Goal: Transaction & Acquisition: Purchase product/service

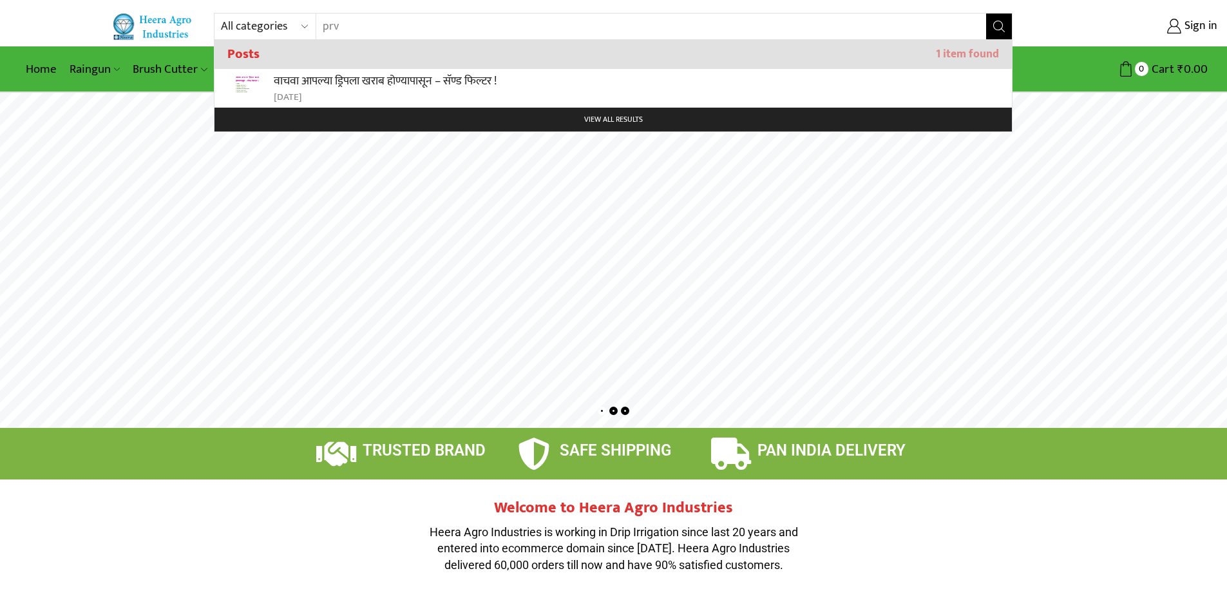
click at [375, 26] on input "prv" at bounding box center [643, 27] width 654 height 26
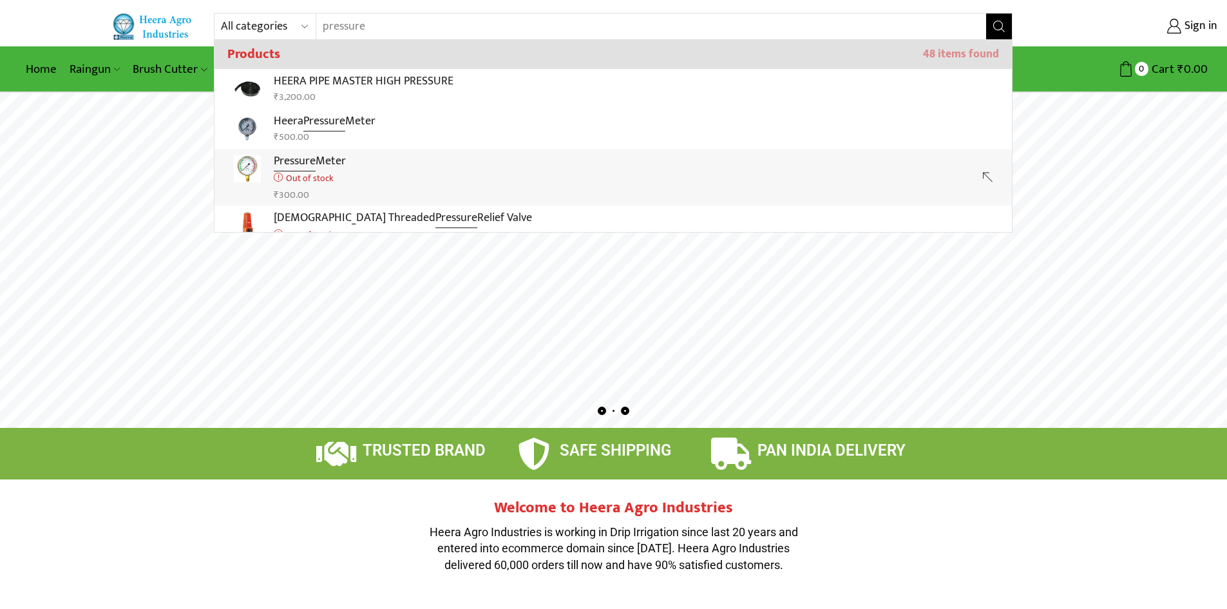
scroll to position [64, 0]
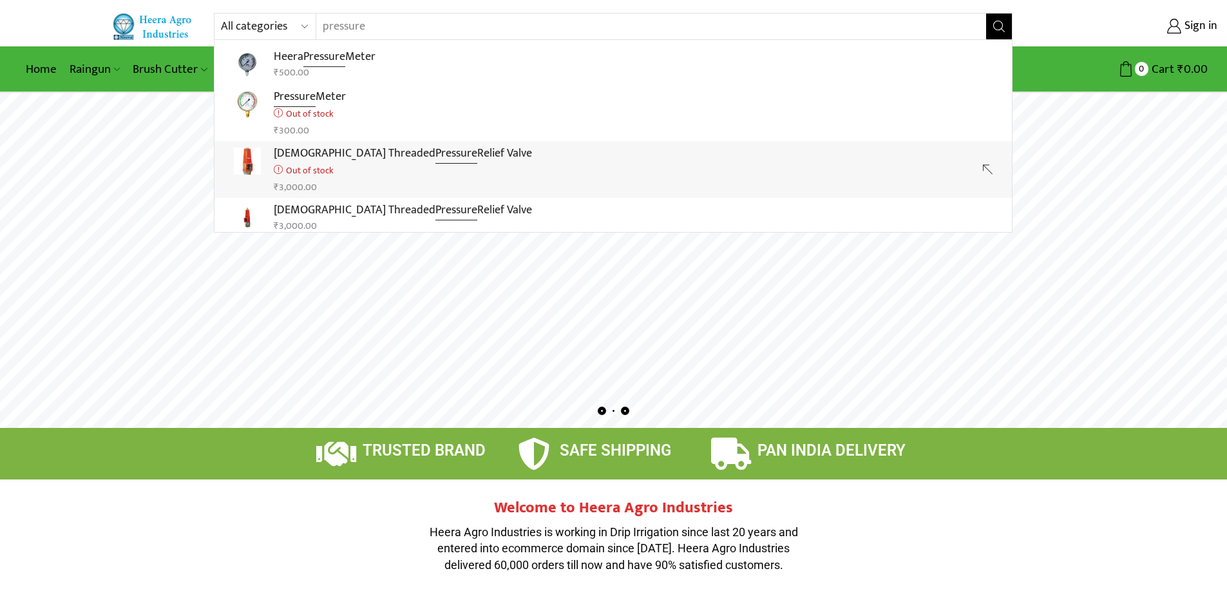
click at [412, 160] on p "[DEMOGRAPHIC_DATA] Threaded Pressure Relief Valve" at bounding box center [403, 153] width 258 height 19
type input "[DEMOGRAPHIC_DATA] Threaded Pressure Relief Valve"
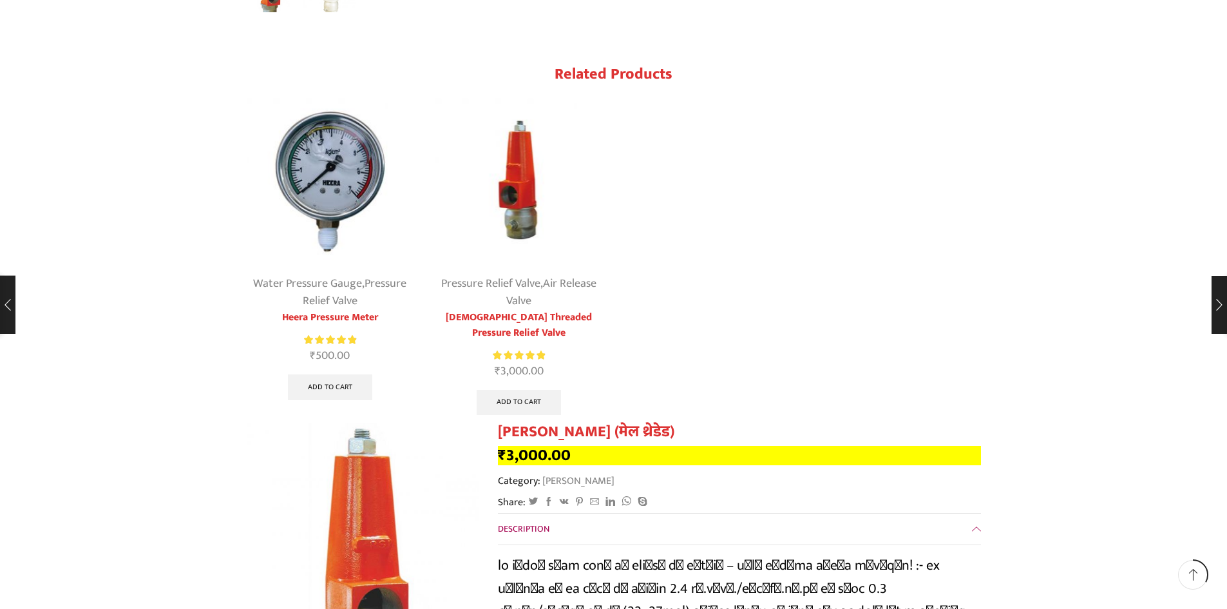
scroll to position [1610, 0]
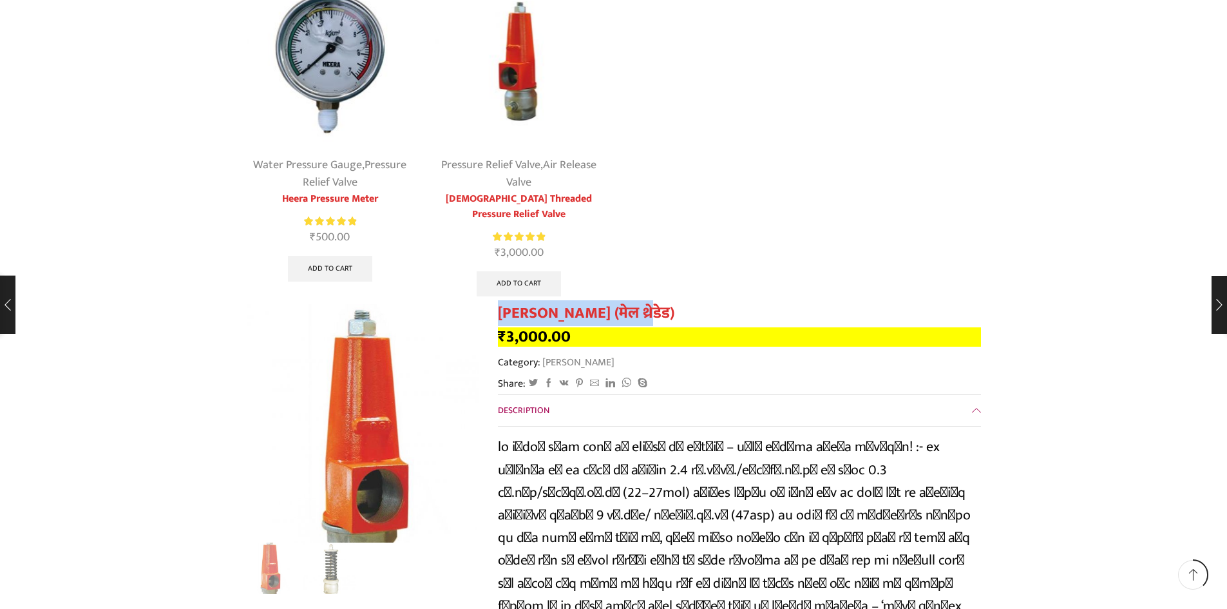
drag, startPoint x: 496, startPoint y: 309, endPoint x: 603, endPoint y: 312, distance: 107.6
copy h1 "[PERSON_NAME]"
